Goal: Information Seeking & Learning: Learn about a topic

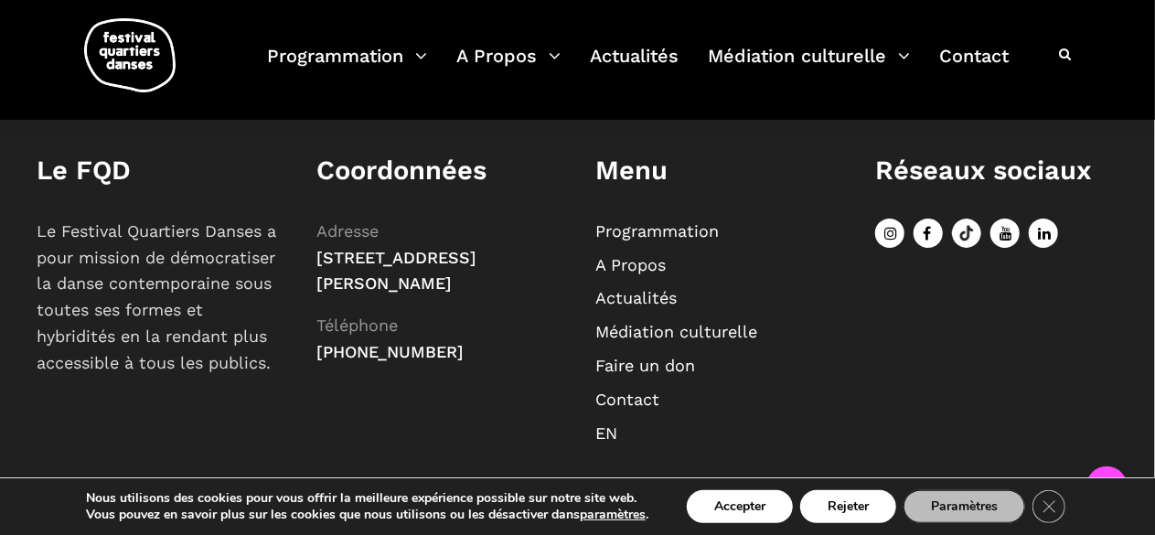
scroll to position [2132, 0]
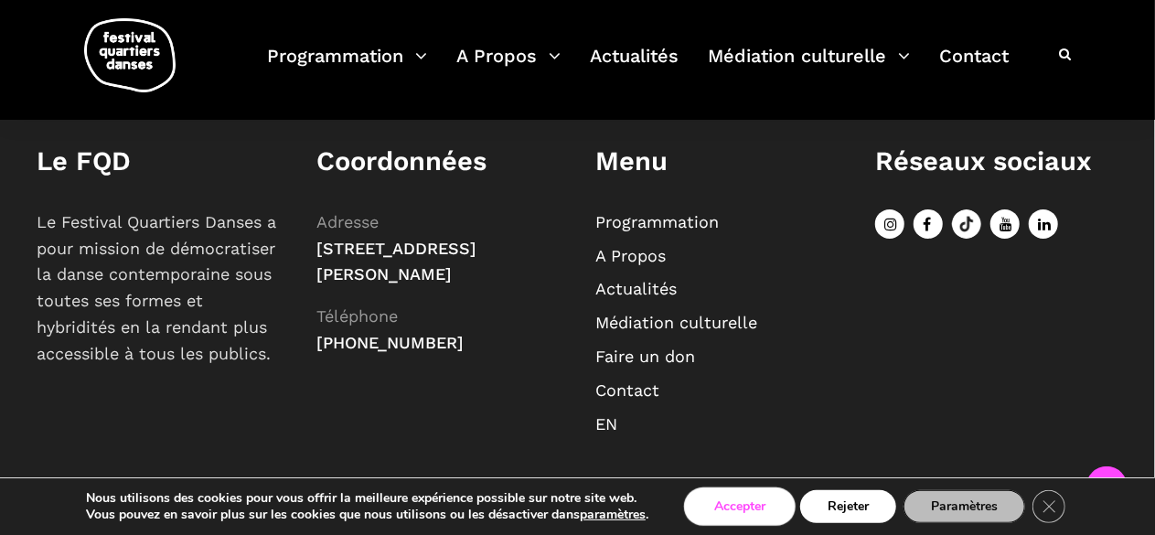
click at [725, 508] on button "Accepter" at bounding box center [740, 506] width 106 height 33
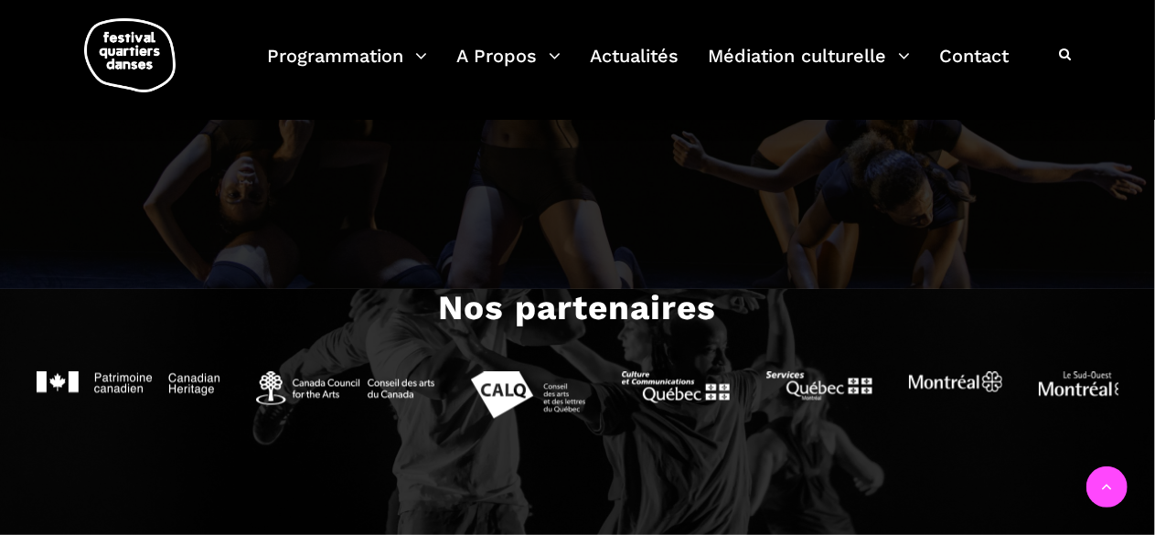
scroll to position [1492, 0]
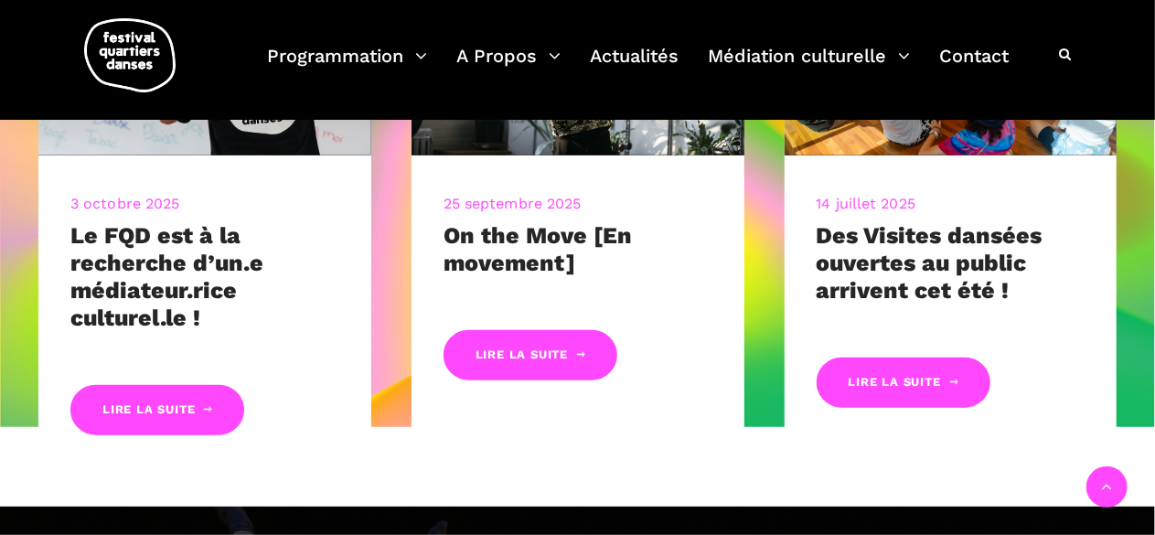
scroll to position [914, 0]
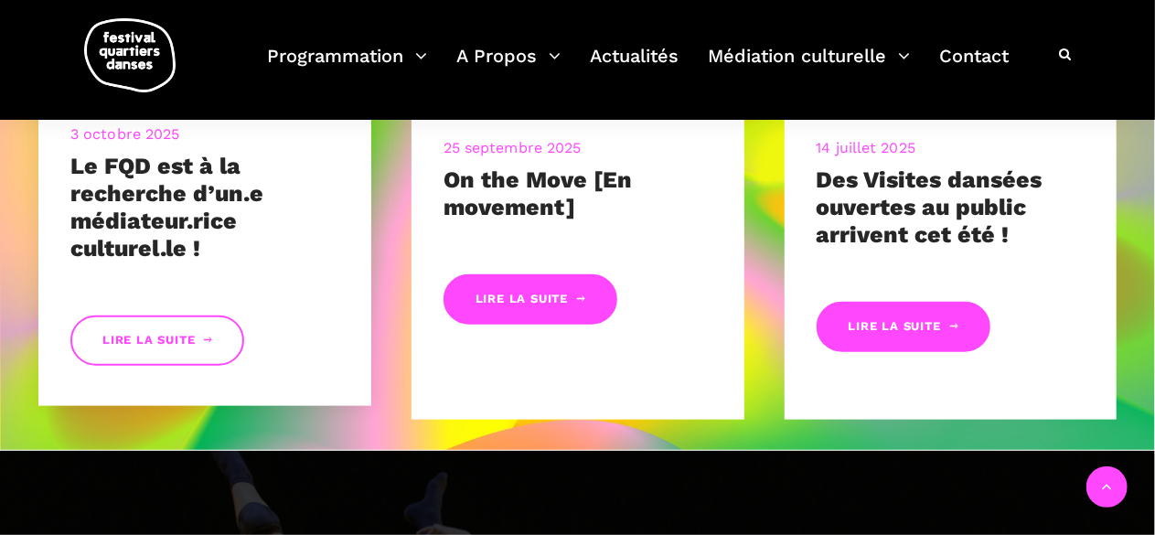
click at [176, 335] on link "Lire la suite" at bounding box center [157, 340] width 174 height 50
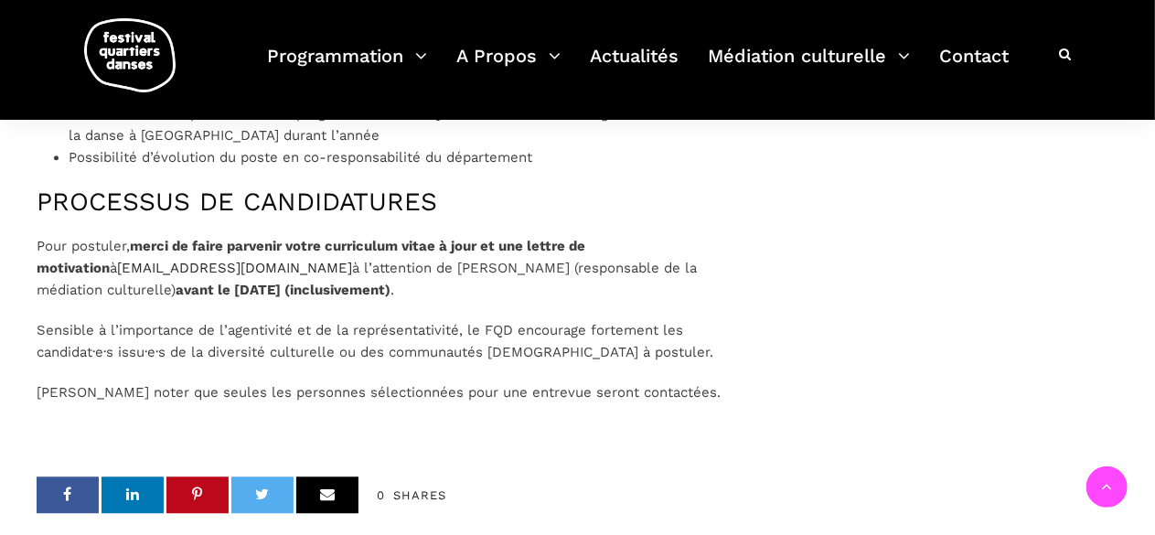
scroll to position [2011, 0]
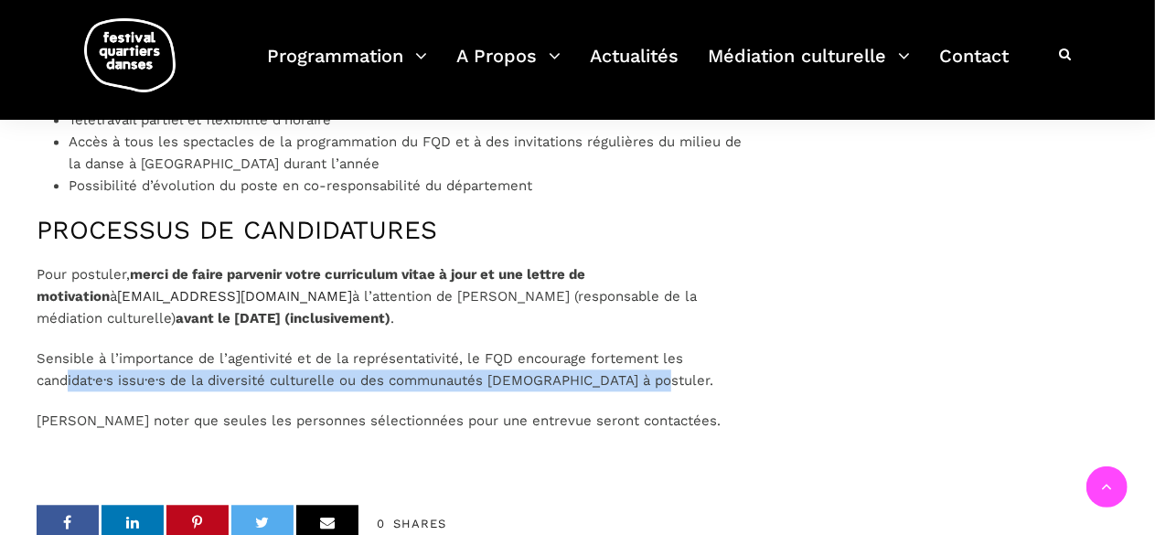
drag, startPoint x: 65, startPoint y: 445, endPoint x: 750, endPoint y: 450, distance: 684.7
drag, startPoint x: 562, startPoint y: 417, endPoint x: 683, endPoint y: 443, distance: 123.5
click at [683, 391] on p "Sensible à l’importance de l’agentivité et de la représentativité, le FQD encou…" at bounding box center [391, 369] width 708 height 44
